Goal: Information Seeking & Learning: Learn about a topic

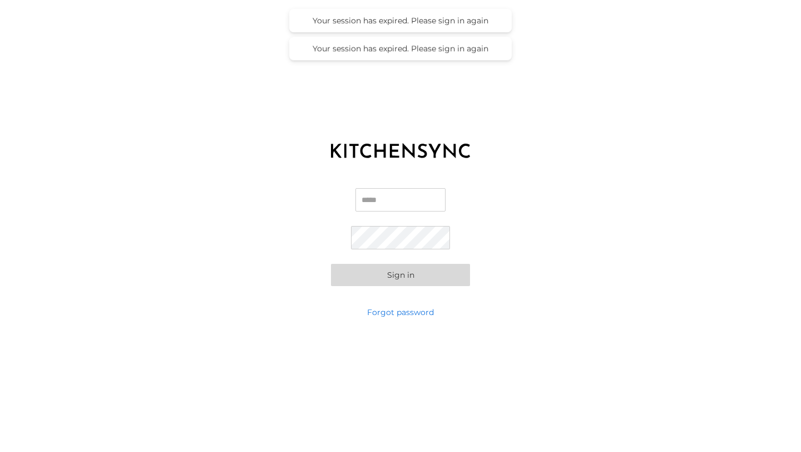
click at [380, 201] on input "Email" at bounding box center [400, 199] width 90 height 23
type input "**********"
click at [396, 273] on button "Sign in" at bounding box center [400, 275] width 139 height 22
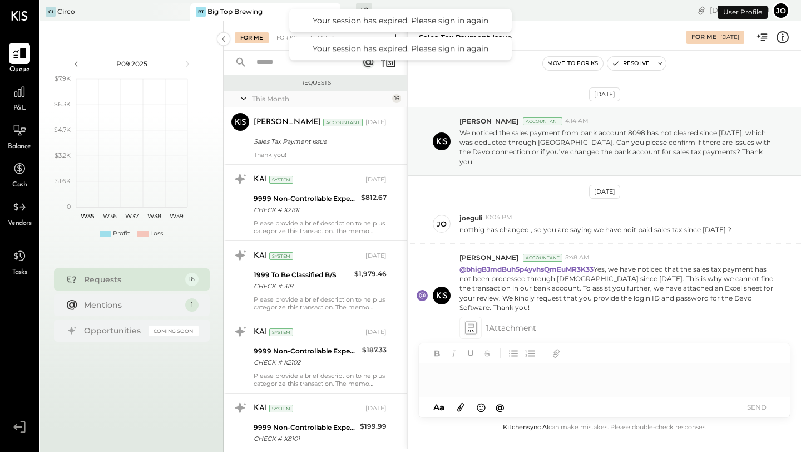
scroll to position [290, 0]
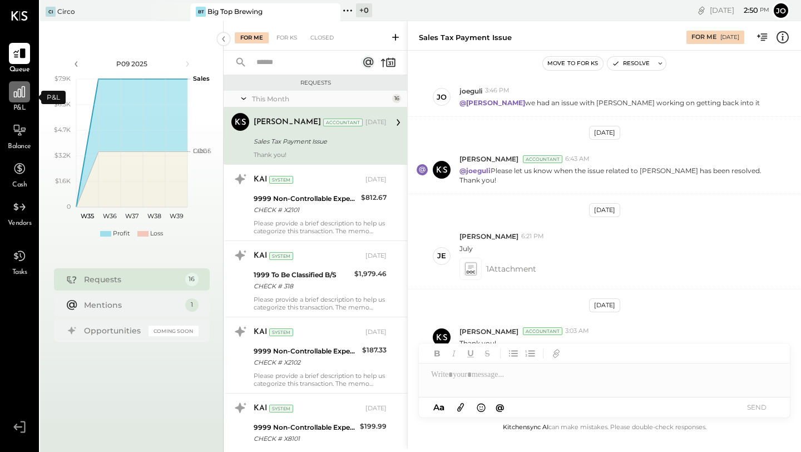
click at [14, 93] on icon at bounding box center [19, 91] width 11 height 11
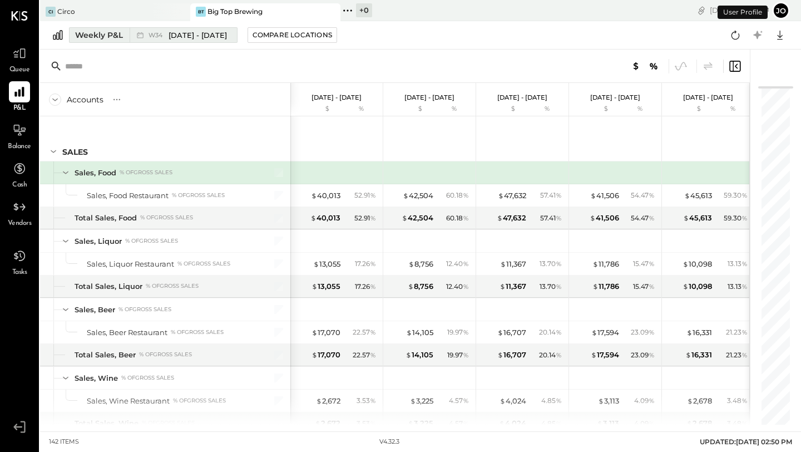
click at [110, 39] on div "Weekly P&L" at bounding box center [99, 34] width 48 height 11
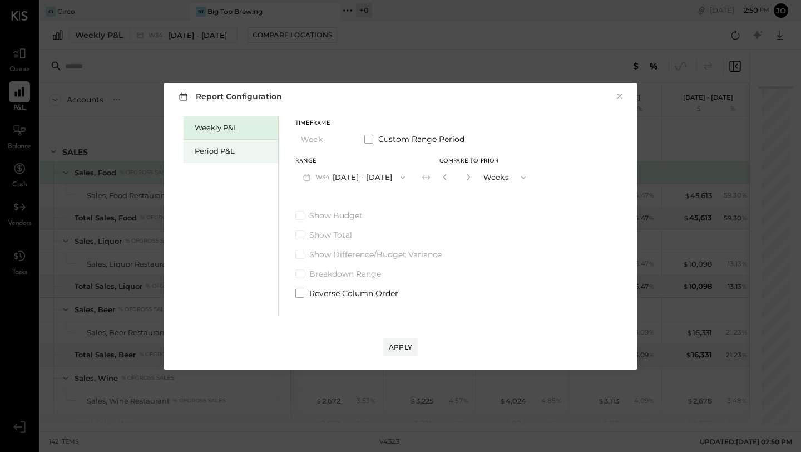
click at [226, 145] on div "Period P&L" at bounding box center [231, 151] width 95 height 23
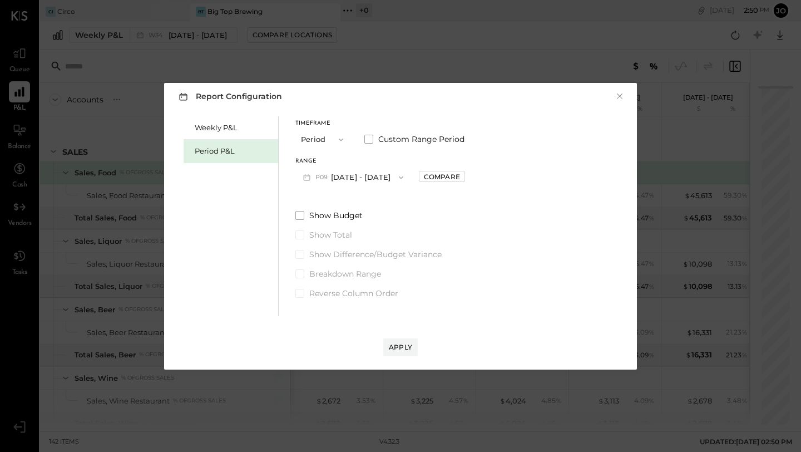
click at [378, 174] on button "P09 [DATE] - [DATE]" at bounding box center [353, 177] width 116 height 21
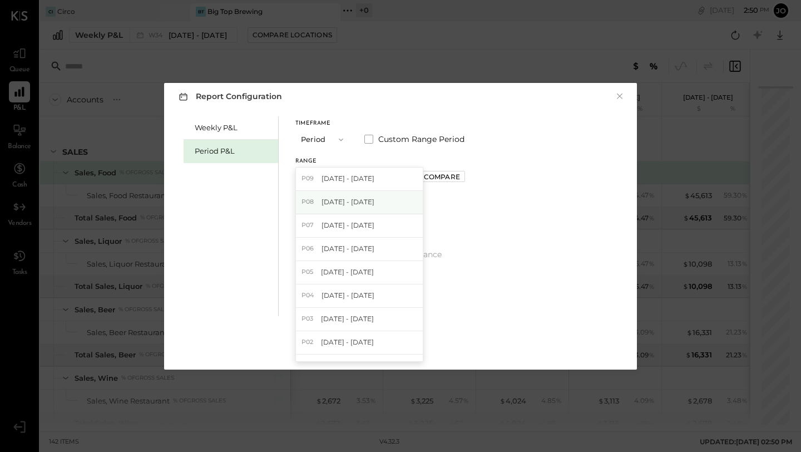
click at [355, 204] on span "[DATE] - [DATE]" at bounding box center [348, 201] width 53 height 9
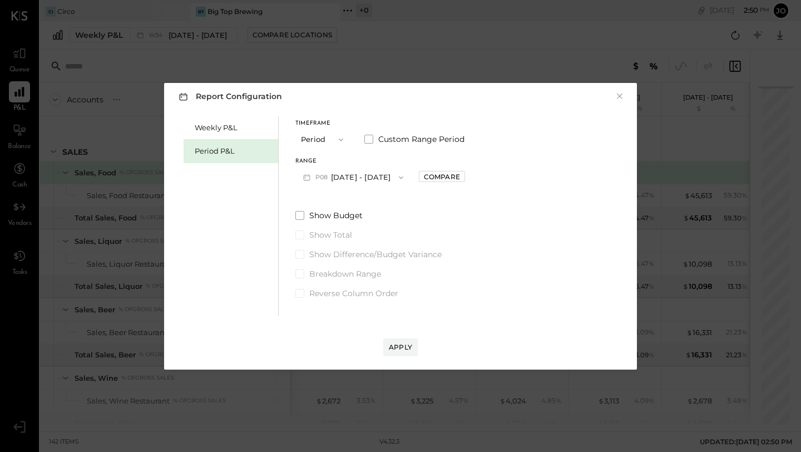
click at [303, 207] on div "Timeframe Period Custom Range Period Range P08 [DATE] - [DATE] Compare Show Bud…" at bounding box center [380, 207] width 170 height 182
click at [302, 211] on span at bounding box center [299, 215] width 9 height 9
click at [301, 253] on span at bounding box center [299, 254] width 9 height 9
click at [398, 345] on div "Apply" at bounding box center [400, 346] width 23 height 9
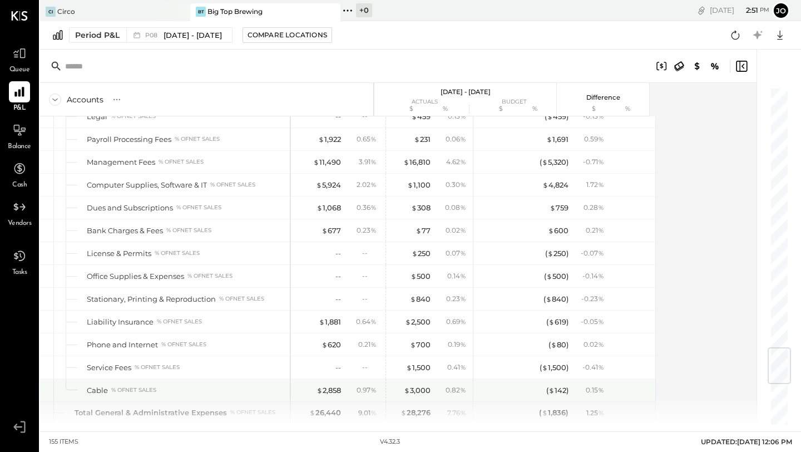
scroll to position [2172, 0]
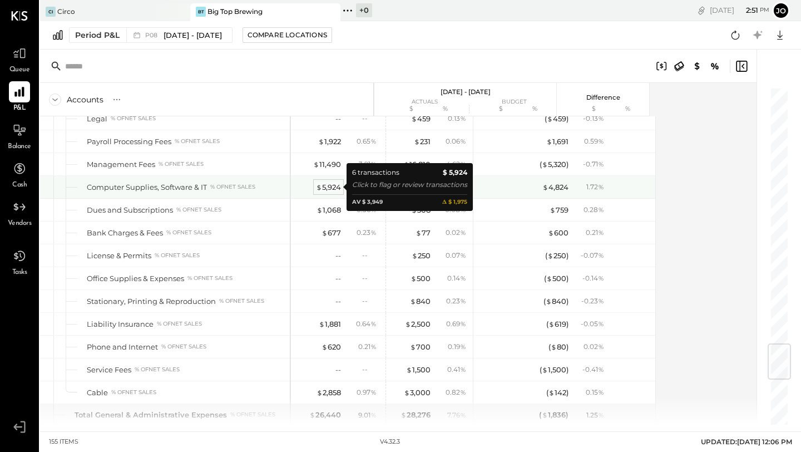
click at [325, 184] on div "$ 5,924" at bounding box center [328, 187] width 25 height 11
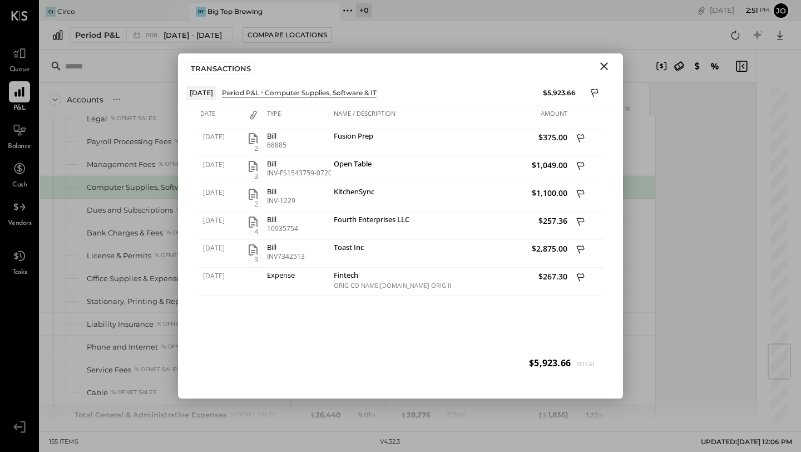
click at [606, 70] on icon "Close" at bounding box center [603, 66] width 13 height 13
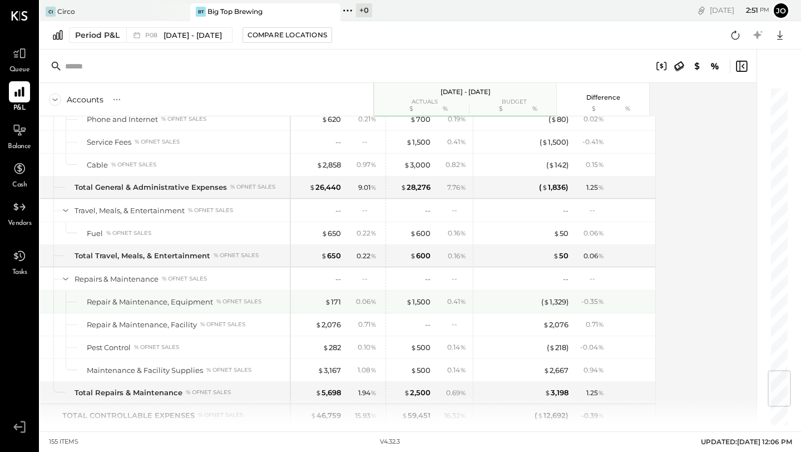
scroll to position [2402, 0]
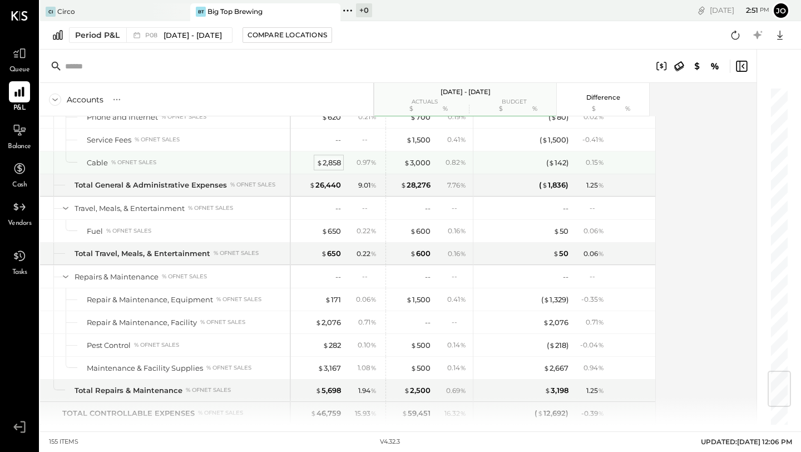
click at [325, 162] on div "$ 2,858" at bounding box center [329, 162] width 24 height 11
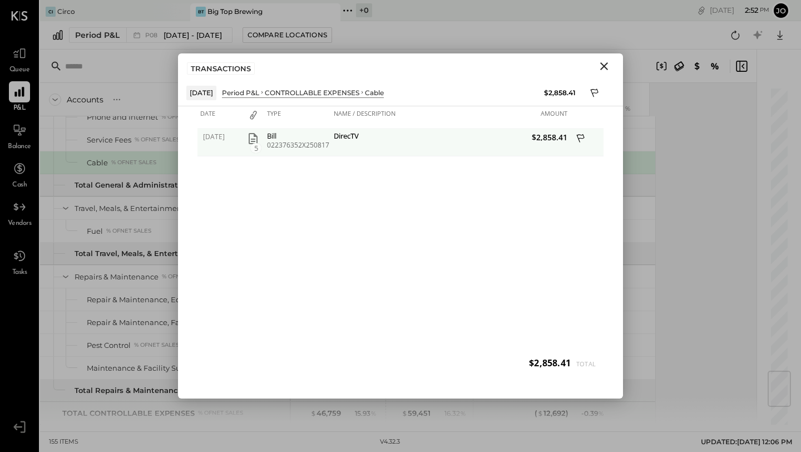
click at [428, 139] on div "DirecTV" at bounding box center [391, 137] width 114 height 11
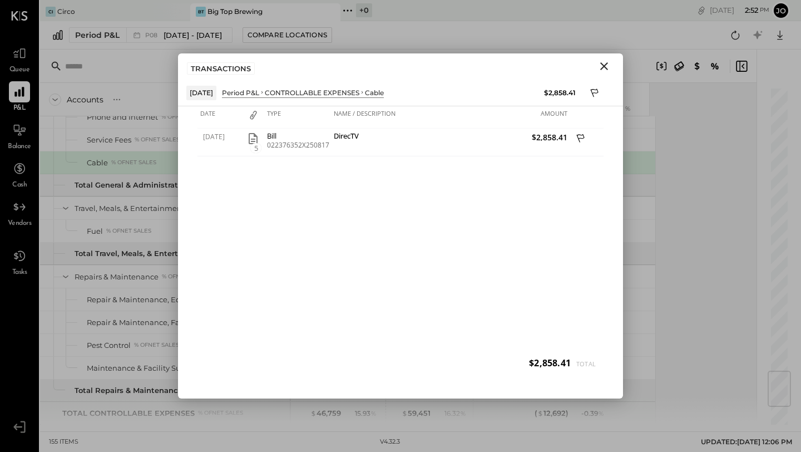
click at [609, 66] on icon "Close" at bounding box center [603, 66] width 13 height 13
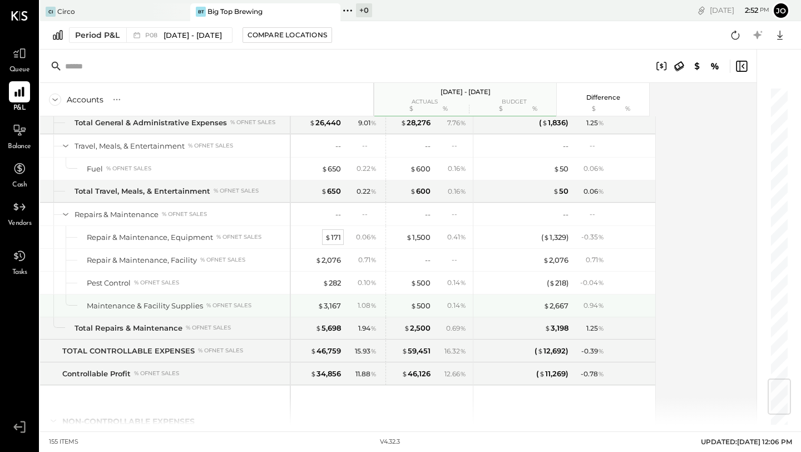
scroll to position [2472, 0]
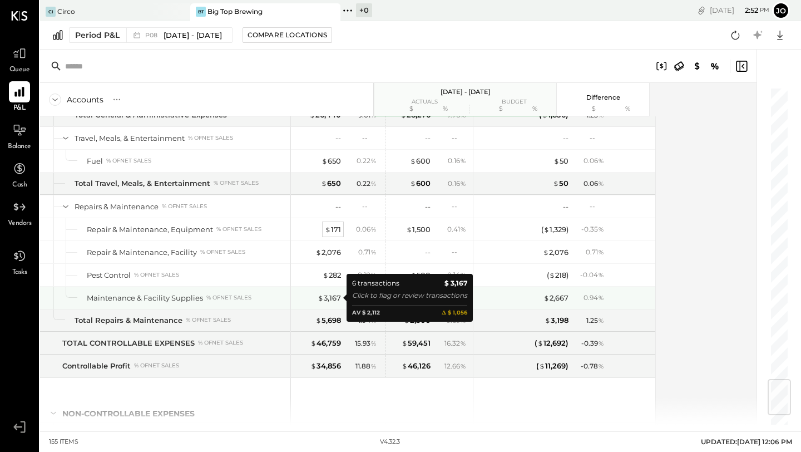
click at [332, 299] on div "$ 3,167" at bounding box center [329, 298] width 23 height 11
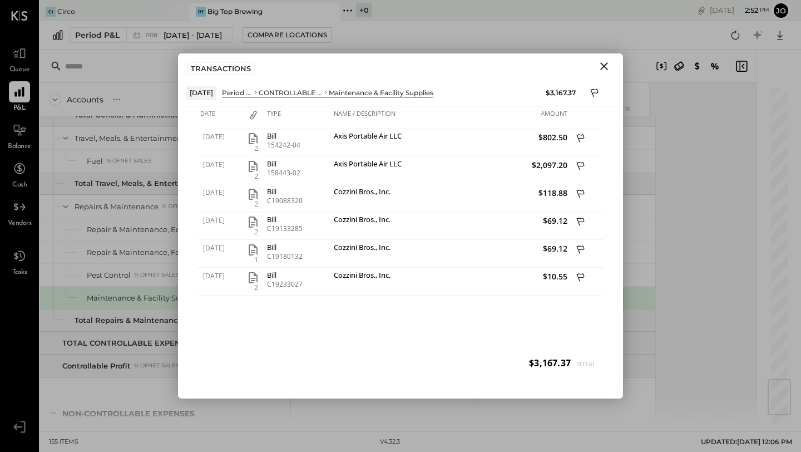
click at [601, 67] on icon "Close" at bounding box center [603, 66] width 13 height 13
